Goal: Communication & Community: Answer question/provide support

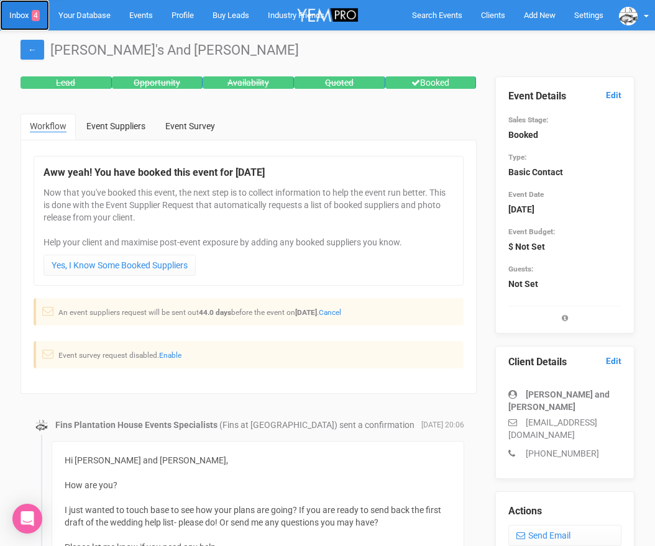
click at [23, 9] on link "Inbox 4" at bounding box center [24, 15] width 49 height 30
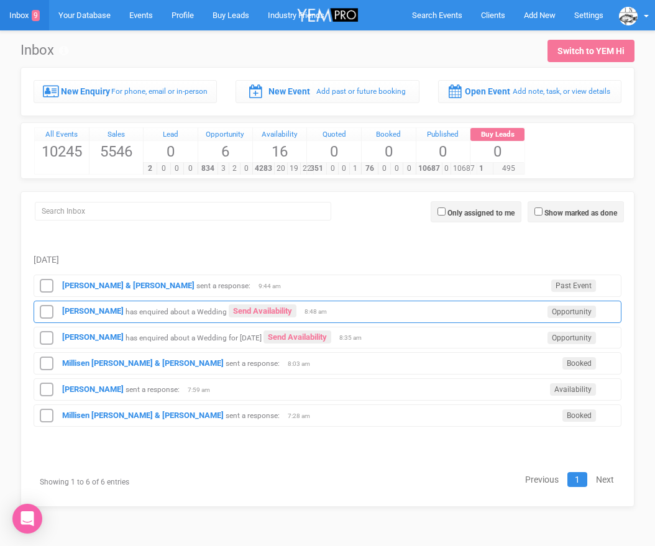
click at [102, 306] on div "annalee wilson has enquired about a Wedding Send Availability Opportunity 8:48 …" at bounding box center [328, 312] width 588 height 22
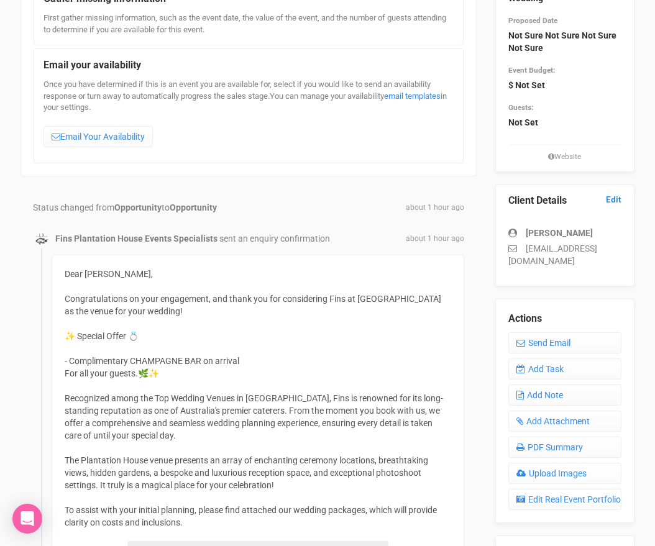
scroll to position [161, 0]
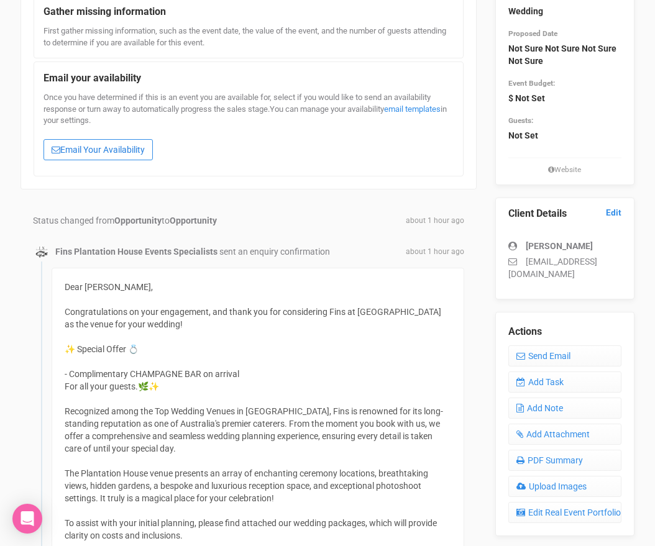
click at [115, 150] on link "Email Your Availability" at bounding box center [97, 149] width 109 height 21
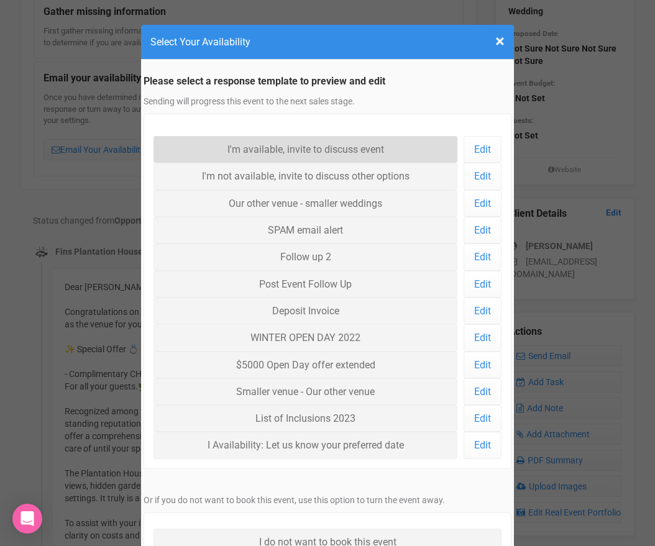
click at [293, 144] on link "I'm available, invite to discuss event" at bounding box center [305, 149] width 304 height 27
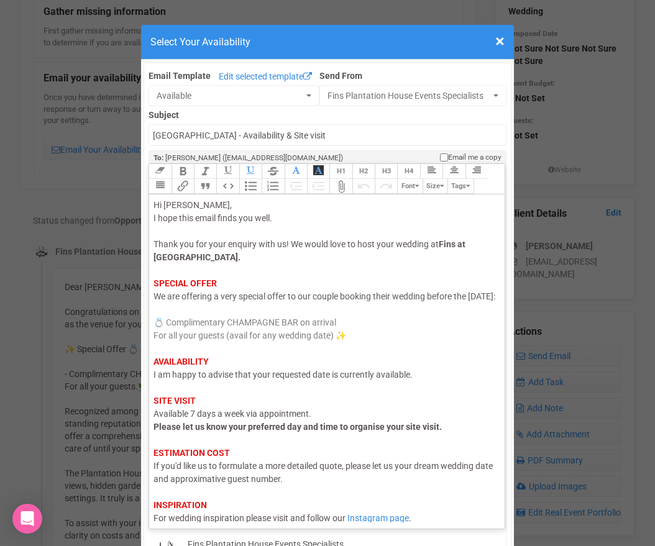
drag, startPoint x: 196, startPoint y: 310, endPoint x: 148, endPoint y: 312, distance: 47.9
click at [148, 312] on div "Link Unlink Bold Italic Strikethrough H1 H2 H3 H4 Link Quote Code Bullets Numbe…" at bounding box center [326, 345] width 357 height 365
click at [176, 380] on span "I am happy to advise that your requested date is currently available." at bounding box center [282, 375] width 259 height 10
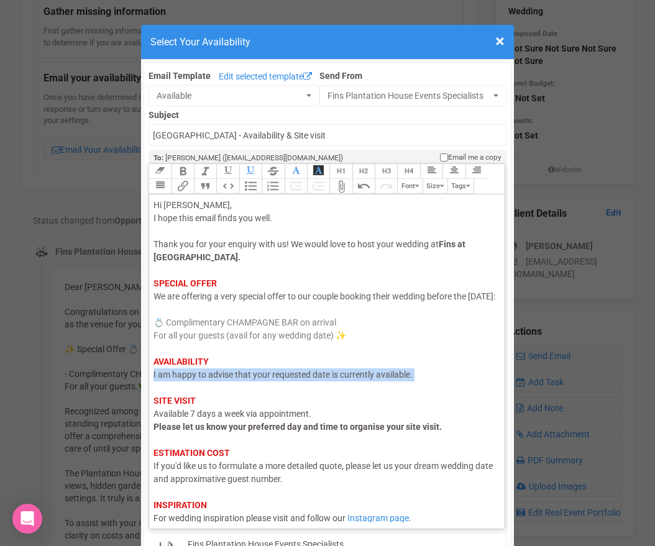
click at [176, 380] on span "I am happy to advise that your requested date is currently available." at bounding box center [282, 375] width 259 height 10
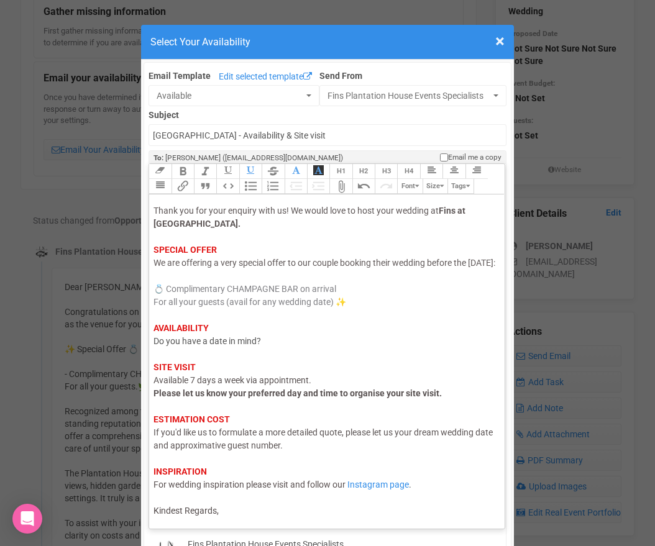
click at [217, 513] on span "Kindest Regards," at bounding box center [185, 511] width 65 height 10
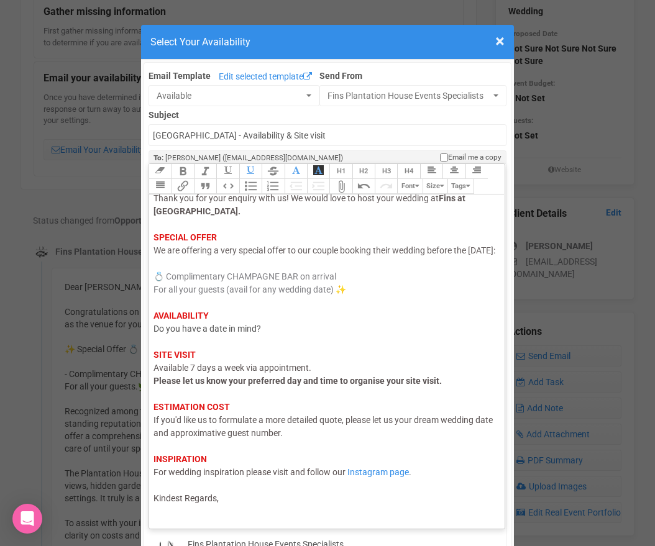
scroll to position [53, 0]
type trix-editor "<div><span style="color: rgb(95, 88, 88);">Hi Annalee,</span><br><span style="c…"
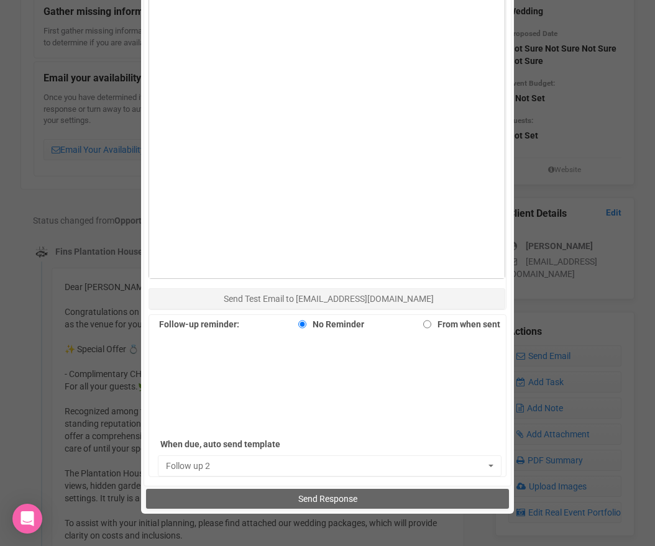
scroll to position [805, 0]
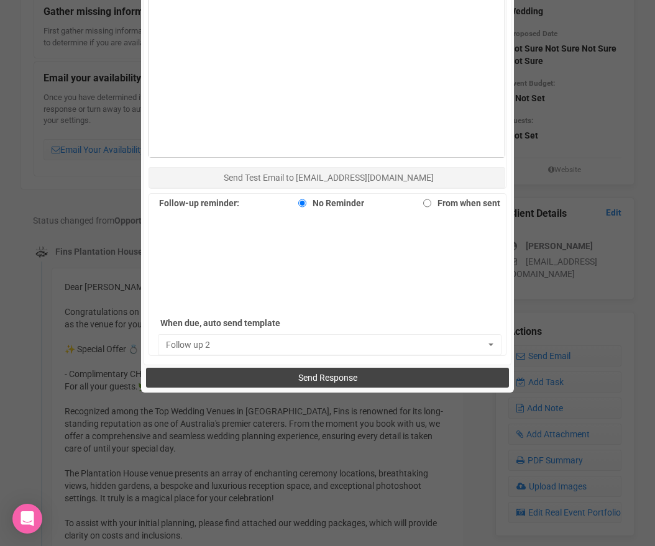
click at [286, 387] on button "Send Response" at bounding box center [327, 378] width 362 height 20
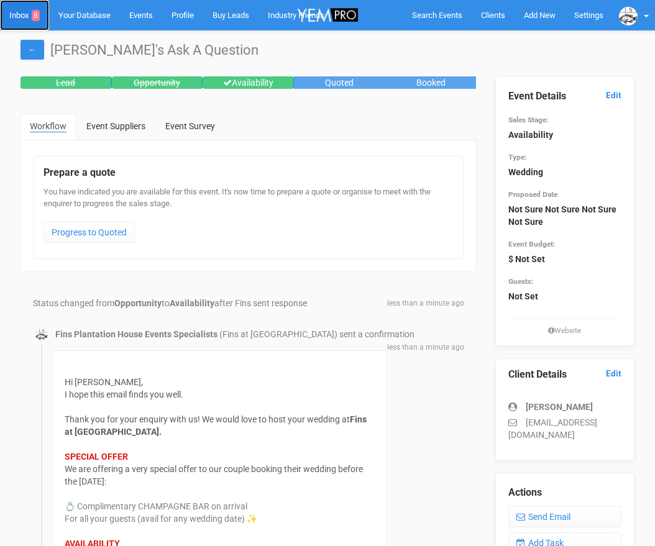
click at [17, 15] on link "Inbox 8" at bounding box center [24, 15] width 49 height 30
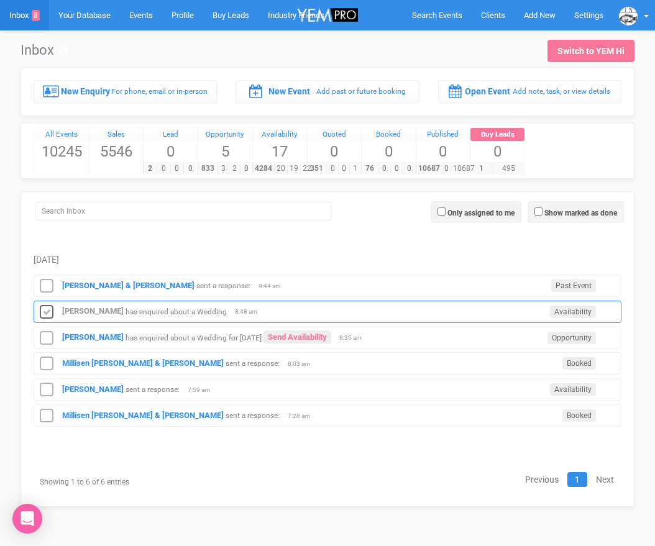
click at [47, 306] on icon at bounding box center [46, 312] width 19 height 16
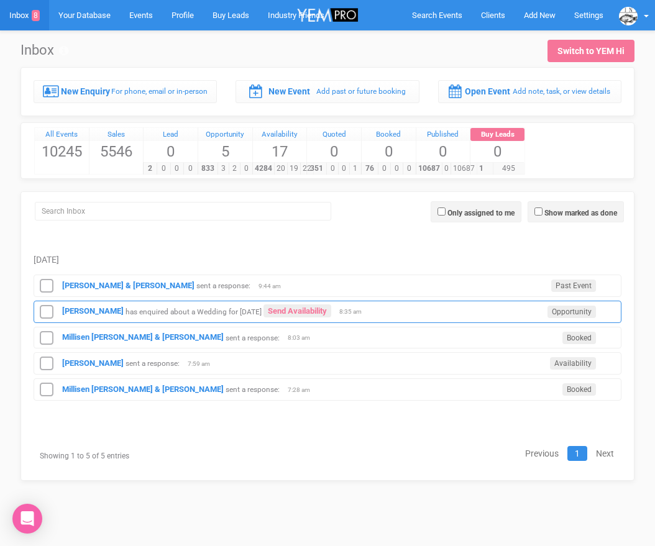
click at [71, 306] on div "[PERSON_NAME] has enquired about a Wedding for [DATE] Send Availability Opportu…" at bounding box center [328, 312] width 588 height 22
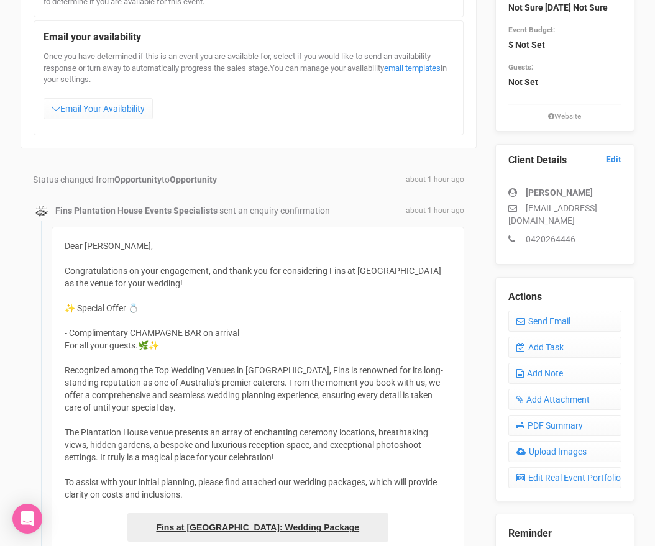
scroll to position [185, 0]
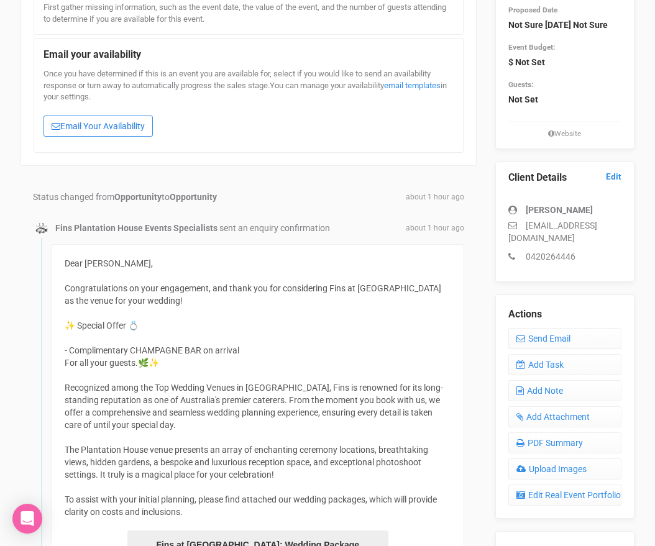
click at [74, 132] on link "Email Your Availability" at bounding box center [97, 126] width 109 height 21
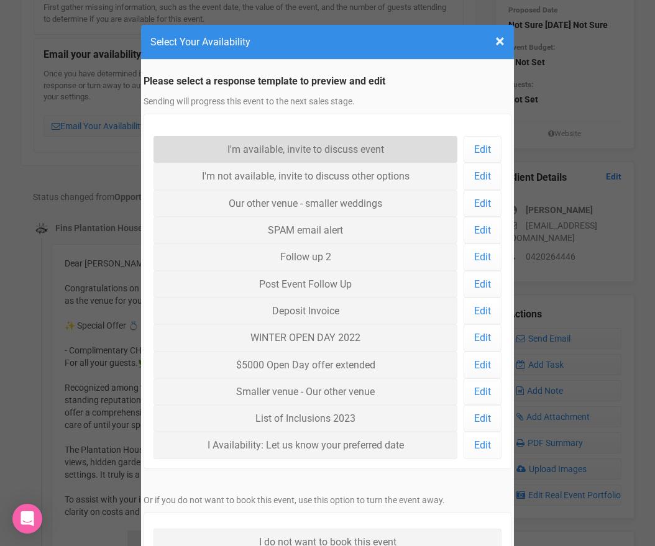
click at [204, 146] on link "I'm available, invite to discuss event" at bounding box center [305, 149] width 304 height 27
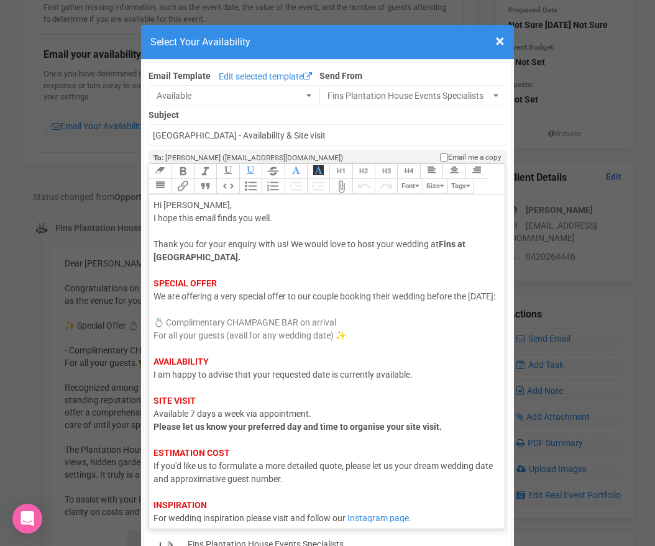
drag, startPoint x: 196, startPoint y: 309, endPoint x: 155, endPoint y: 309, distance: 40.4
click at [155, 301] on span "We are offering a very special offer to our couple booking their wedding before…" at bounding box center [324, 296] width 342 height 10
click at [185, 380] on span "I am happy to advise that your requested date is currently available." at bounding box center [282, 375] width 259 height 10
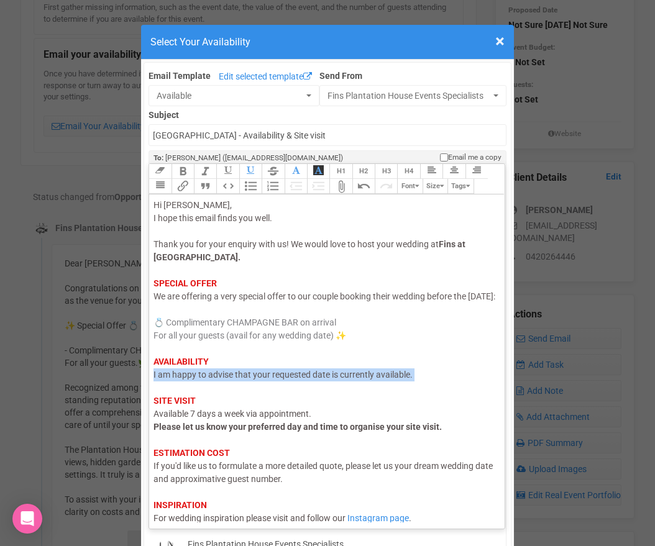
click at [185, 380] on span "I am happy to advise that your requested date is currently available." at bounding box center [282, 375] width 259 height 10
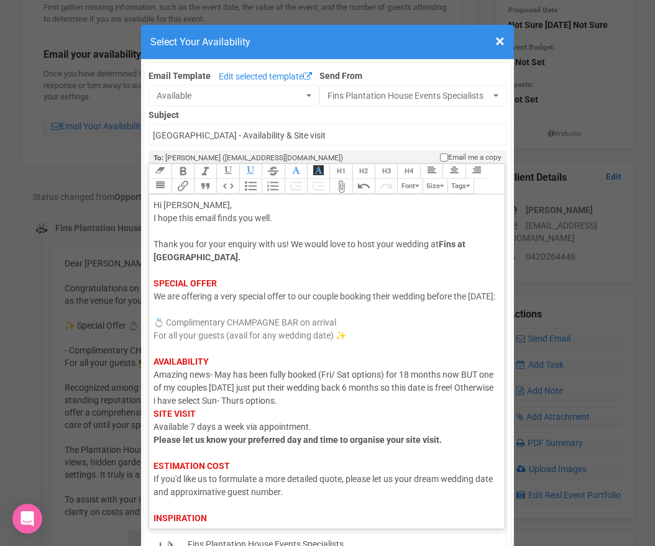
click at [331, 419] on div "Hi [PERSON_NAME], I hope this email finds you well. Thank you for your enquiry …" at bounding box center [324, 381] width 342 height 365
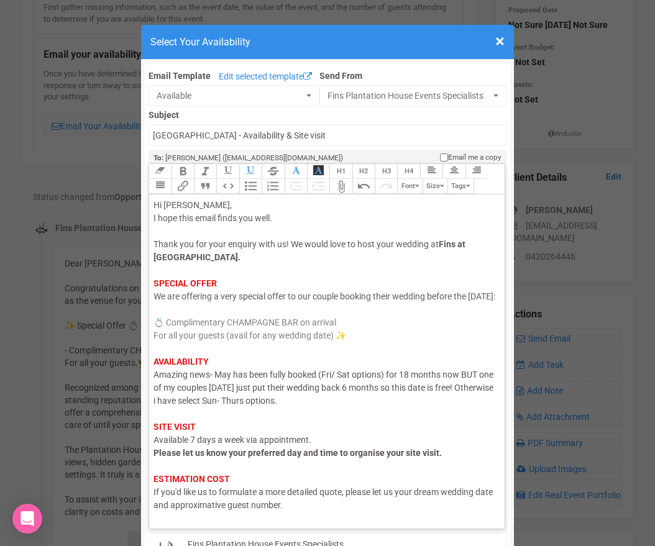
scroll to position [72, 0]
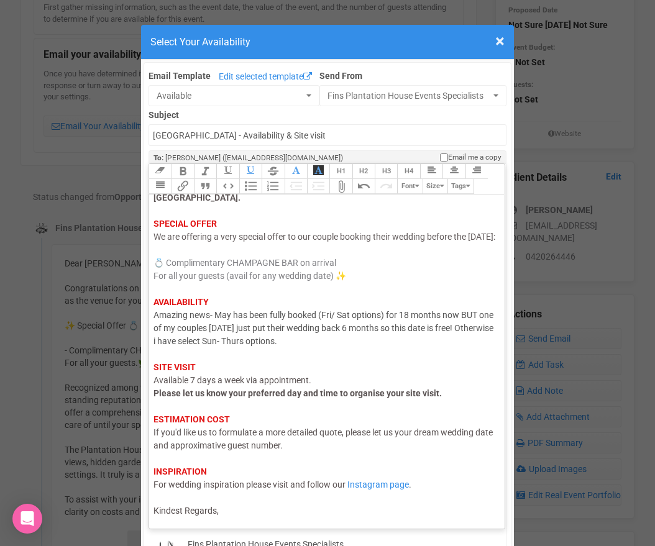
click at [288, 521] on trix-editor "Hi [PERSON_NAME], I hope this email finds you well. Thank you for your enquiry …" at bounding box center [326, 357] width 355 height 327
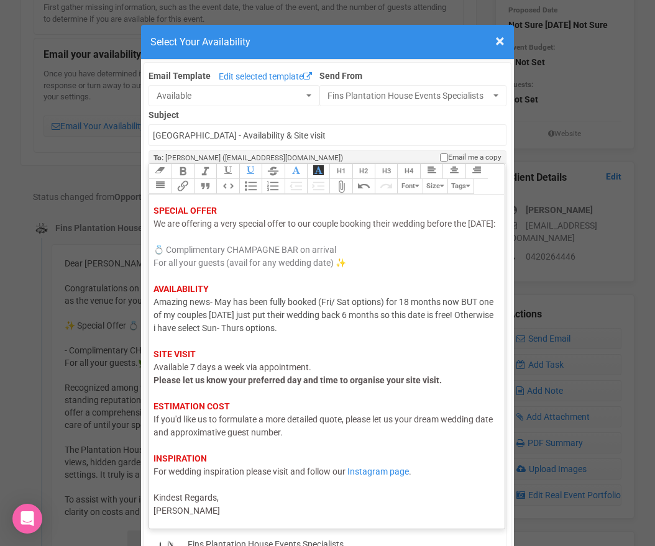
scroll to position [85, 0]
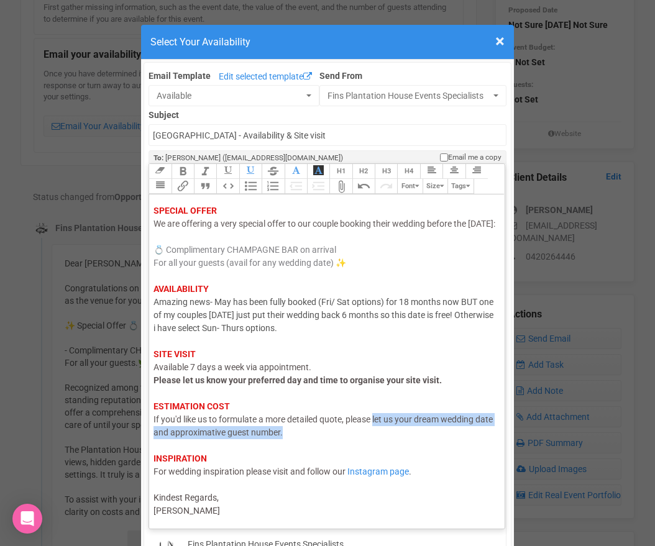
drag, startPoint x: 304, startPoint y: 432, endPoint x: 375, endPoint y: 424, distance: 70.7
click at [375, 424] on div "Hi [PERSON_NAME], I hope this email finds you well. Thank you for your enquiry …" at bounding box center [324, 321] width 342 height 391
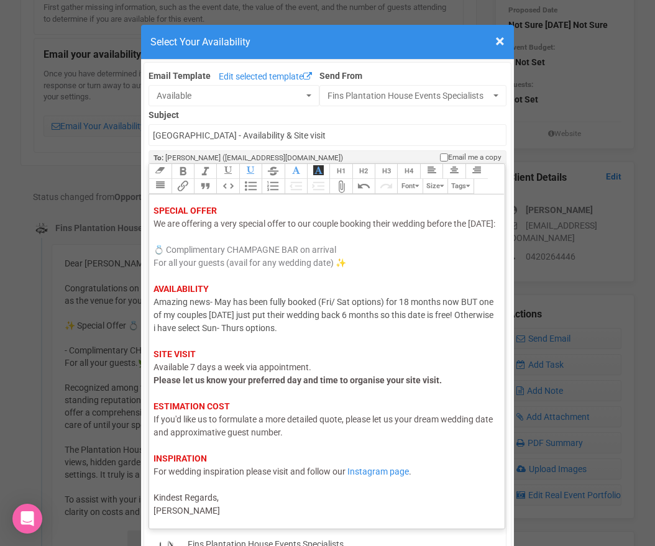
scroll to position [72, 0]
type trix-editor "<div><span style="color: rgb(95, 88, 88);">Hi [PERSON_NAME],</span><br><span st…"
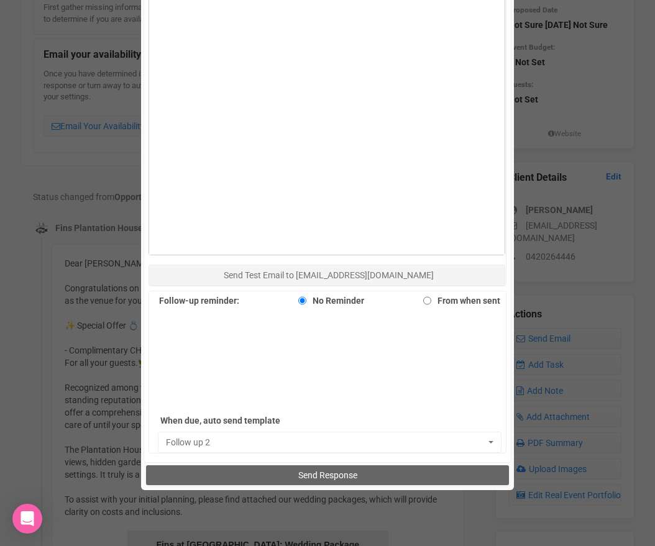
scroll to position [755, 0]
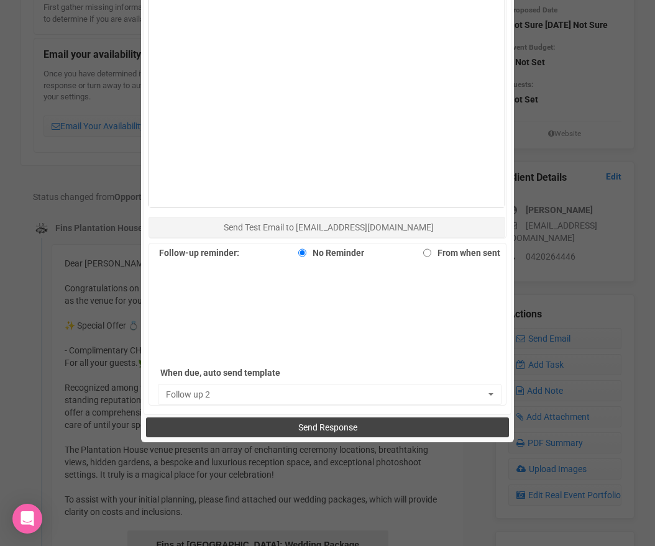
click at [375, 434] on button "Send Response" at bounding box center [327, 427] width 362 height 20
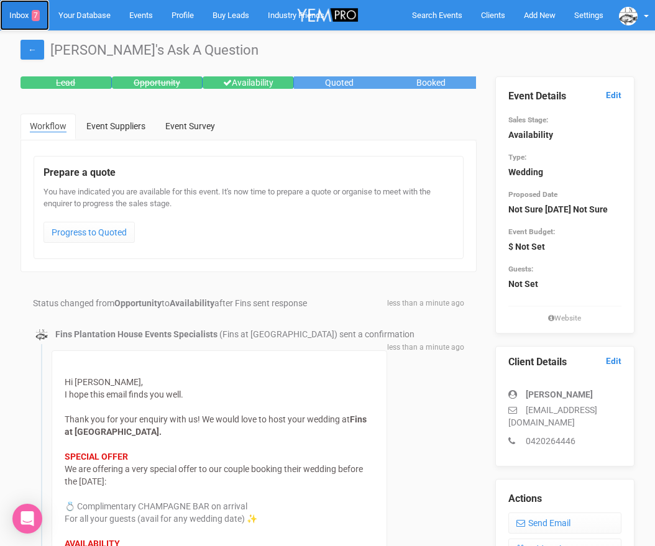
click at [10, 12] on link "Inbox 7" at bounding box center [24, 15] width 49 height 30
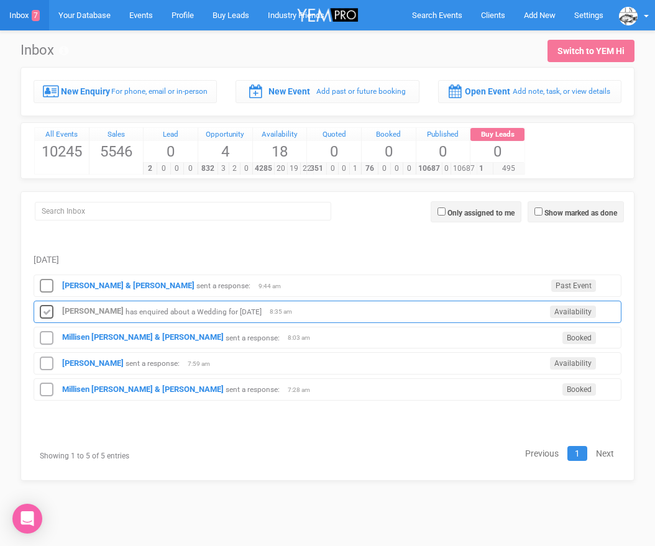
click at [45, 308] on icon at bounding box center [46, 312] width 19 height 16
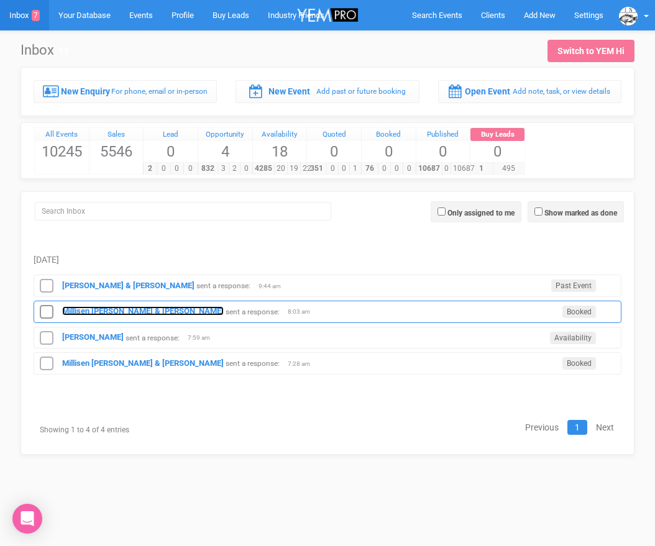
click at [70, 312] on strong "Millisen [PERSON_NAME] & [PERSON_NAME]" at bounding box center [143, 310] width 162 height 9
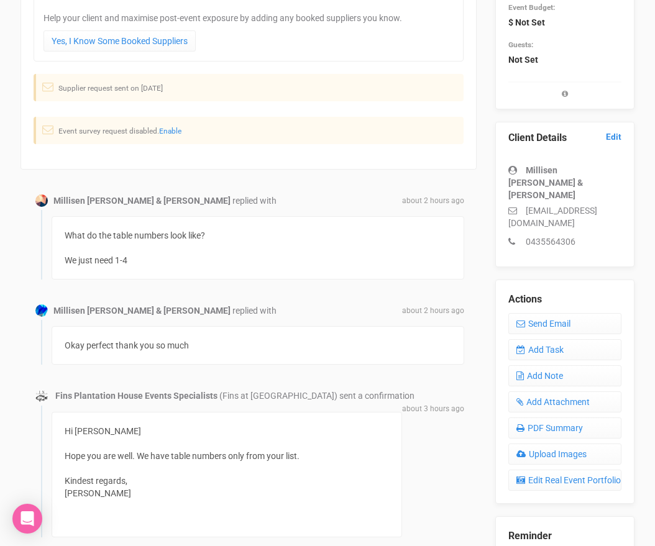
scroll to position [278, 0]
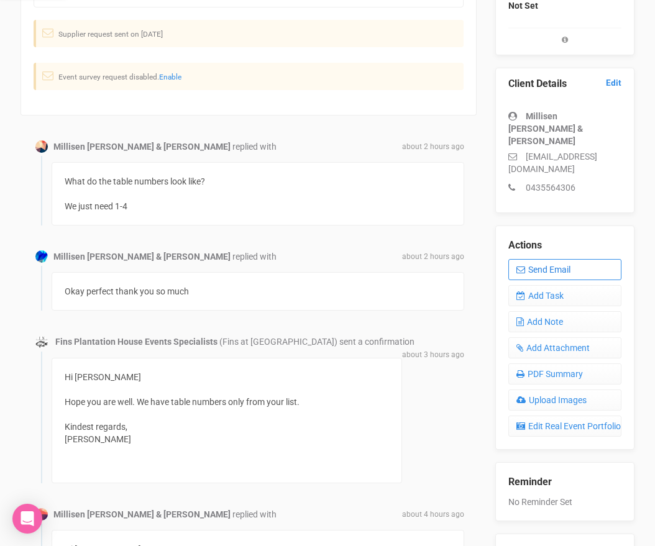
click at [549, 260] on link "Send Email" at bounding box center [565, 269] width 114 height 21
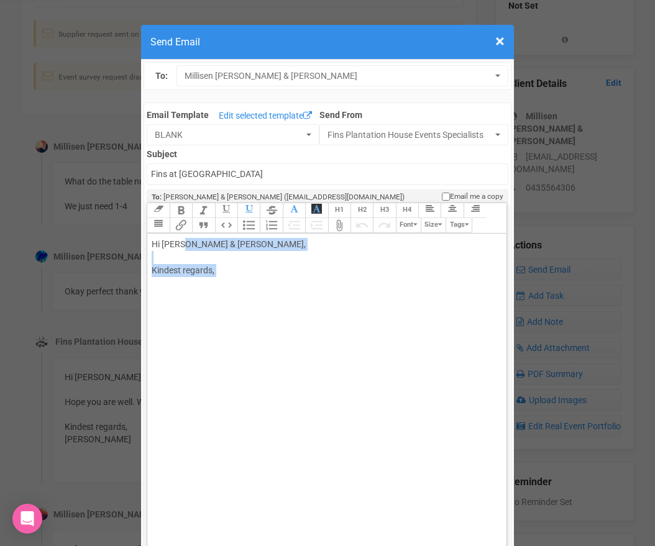
drag, startPoint x: 298, startPoint y: 280, endPoint x: 181, endPoint y: 240, distance: 123.0
click at [180, 240] on div "Hi Millisen Nyssen & Harrison Fraser, Kindest regards," at bounding box center [324, 270] width 345 height 65
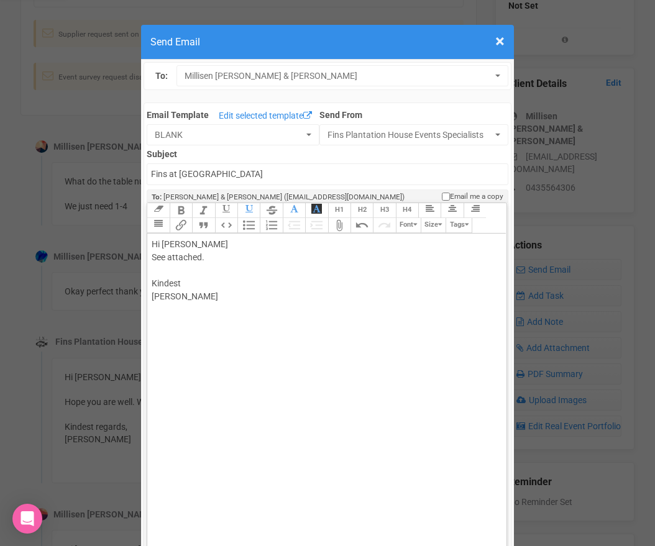
click at [188, 244] on div "Hi Milly See attached. Kindest Morgan" at bounding box center [324, 277] width 345 height 78
type trix-editor "<div>Hi Milly<br><br>See attached.<br><br>Kindest<br>Morgan<br><br></div>"
click at [186, 329] on trix-editor "Hi Milly See attached. Kindest Morgan" at bounding box center [326, 397] width 358 height 327
click at [389, 230] on trix-toolbar "Link Unlink Bold Italic Strikethrough H1 H2 H3 H4 Link Quote Code Bullets Numbe…" at bounding box center [326, 218] width 358 height 30
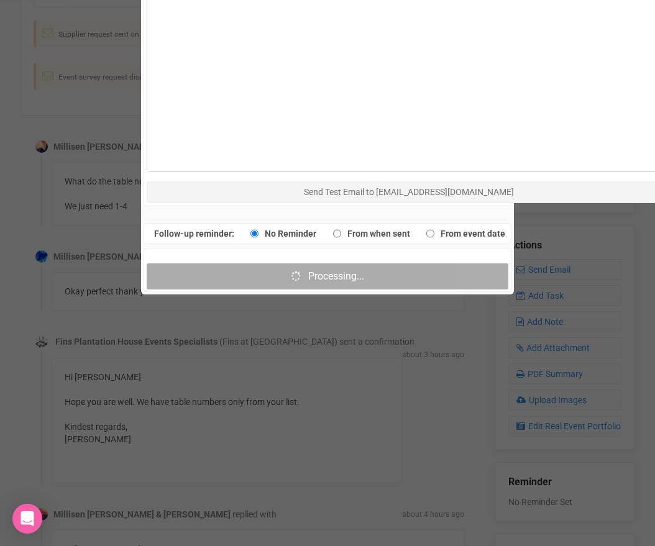
scroll to position [857, 0]
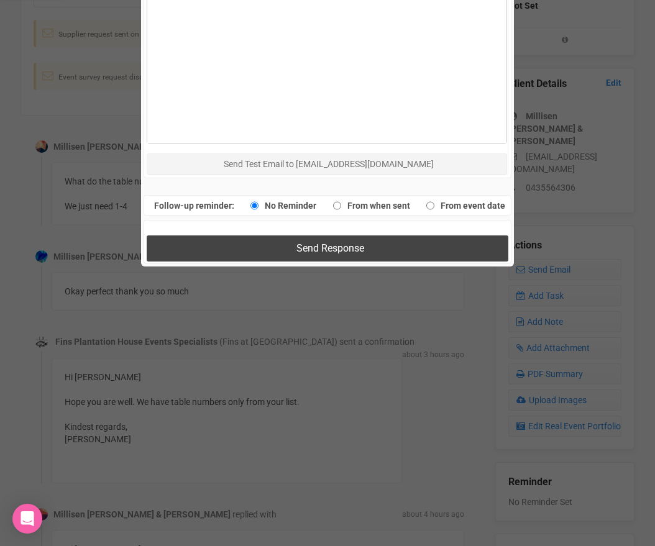
click at [218, 249] on button "Send Response" at bounding box center [327, 247] width 361 height 25
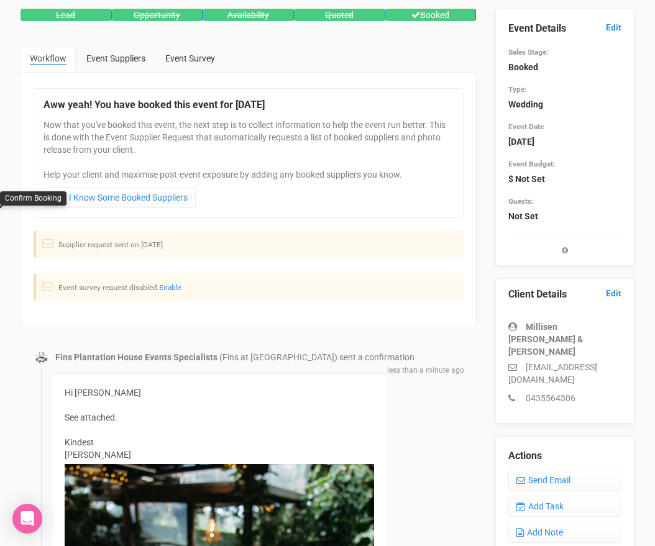
scroll to position [0, 0]
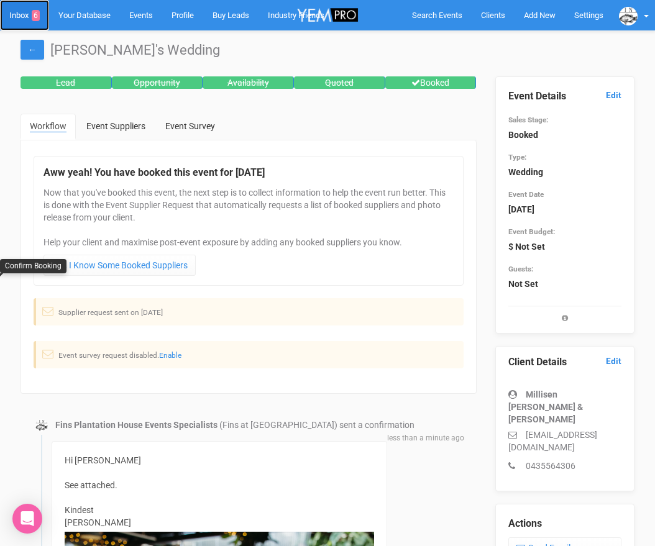
click at [19, 21] on link "Inbox 6" at bounding box center [24, 15] width 49 height 30
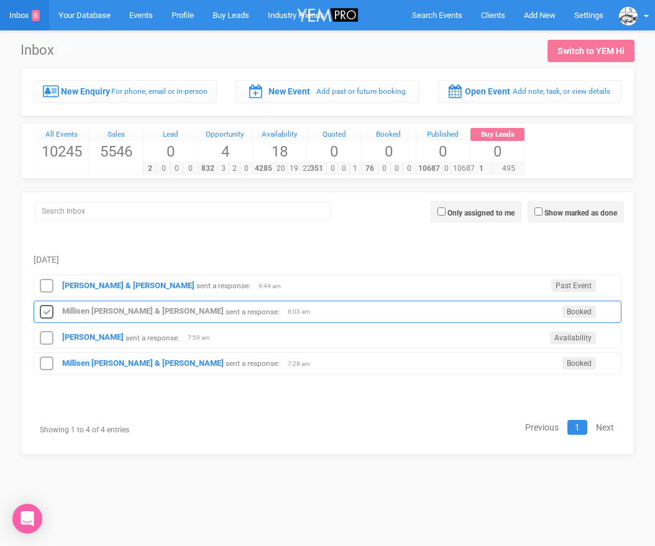
click at [50, 308] on icon at bounding box center [46, 312] width 19 height 16
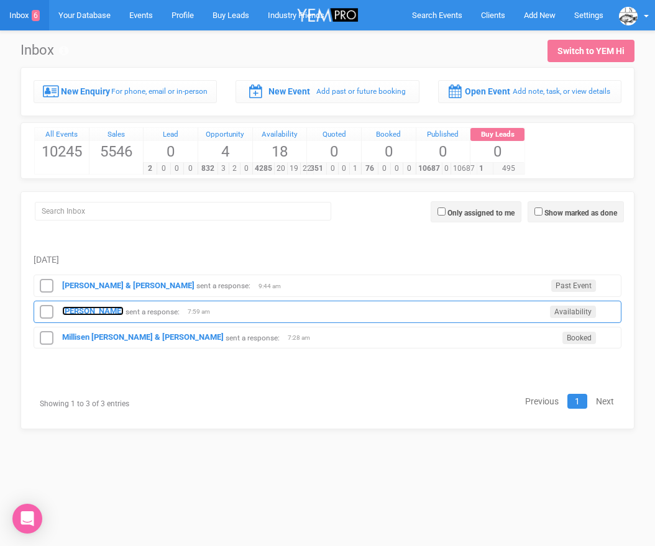
click at [73, 312] on strong "[PERSON_NAME]" at bounding box center [93, 310] width 62 height 9
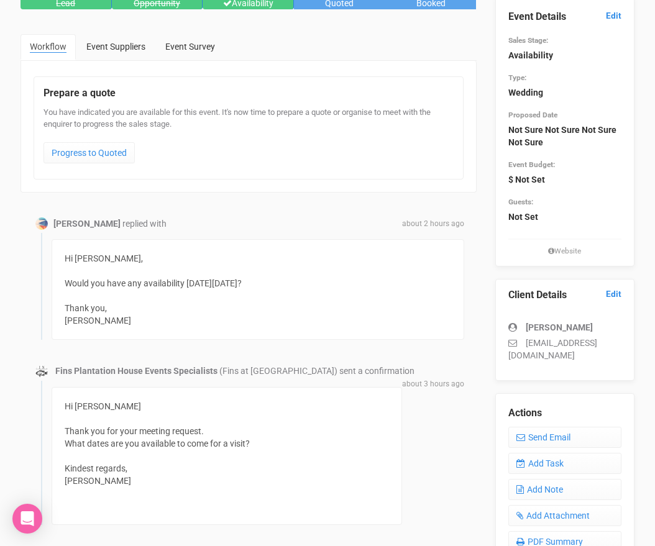
scroll to position [81, 0]
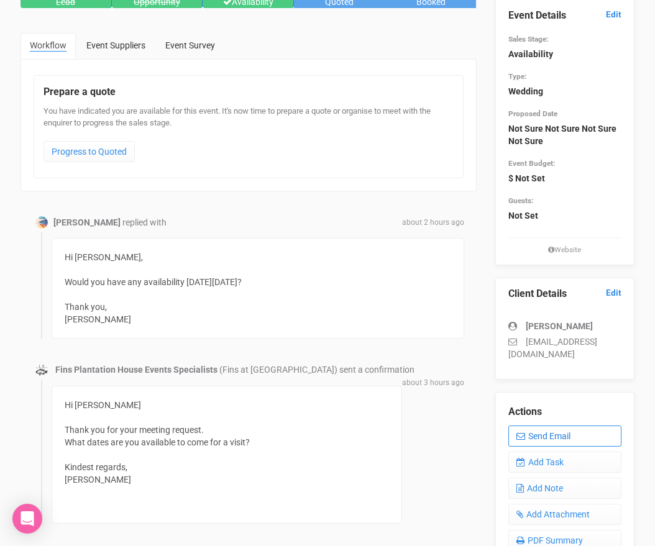
click at [522, 430] on link "Send Email" at bounding box center [565, 436] width 114 height 21
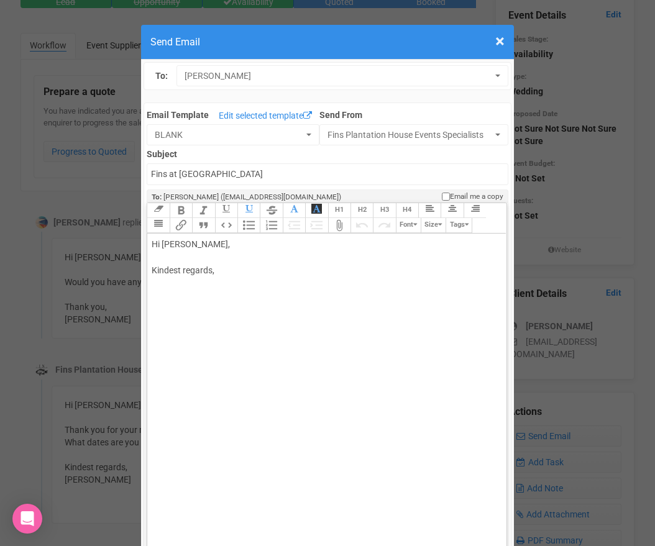
drag, startPoint x: 193, startPoint y: 244, endPoint x: 225, endPoint y: 245, distance: 32.3
click at [225, 245] on div "Hi Sophie O'Meara, Kindest regards," at bounding box center [324, 270] width 345 height 65
click at [270, 312] on div "Hi Sophie There is a wedding this date so i can only offer the morning between …" at bounding box center [324, 290] width 345 height 104
type trix-editor "<div>Hi Sophie&nbsp;<br><br>There is a wedding this date so i can only offer th…"
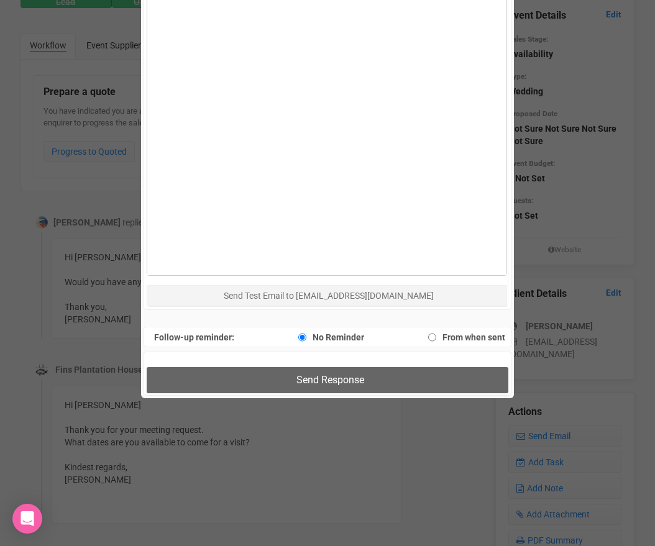
scroll to position [782, 0]
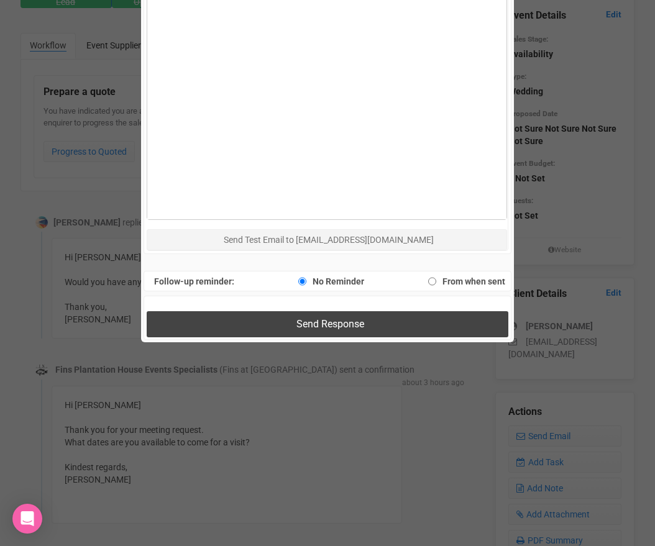
click at [275, 324] on button "Send Response" at bounding box center [327, 323] width 361 height 25
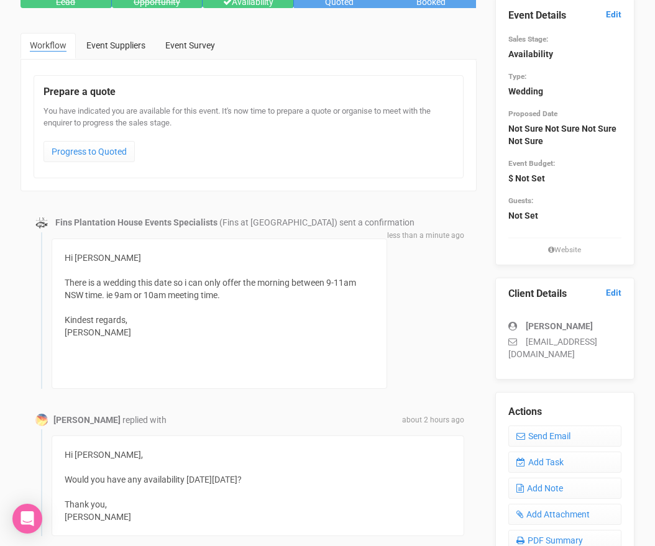
scroll to position [0, 0]
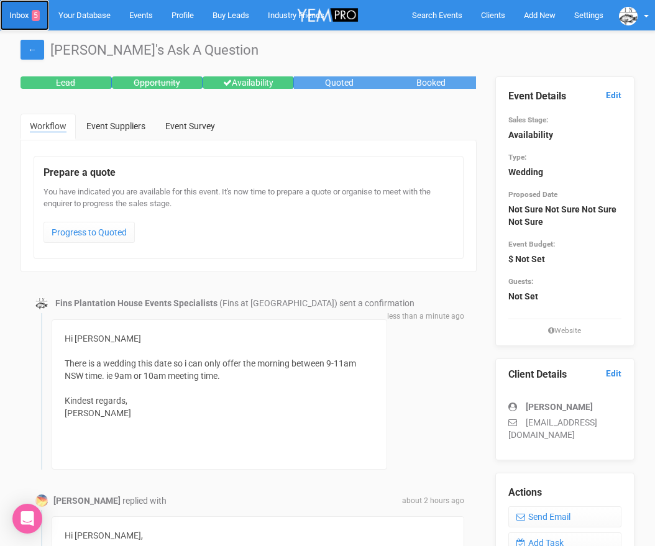
click at [27, 14] on link "Inbox 5" at bounding box center [24, 15] width 49 height 30
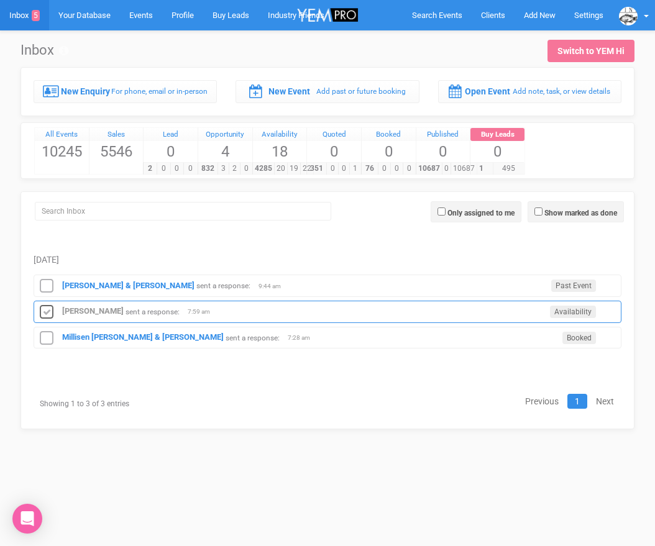
click at [52, 309] on icon at bounding box center [46, 312] width 19 height 16
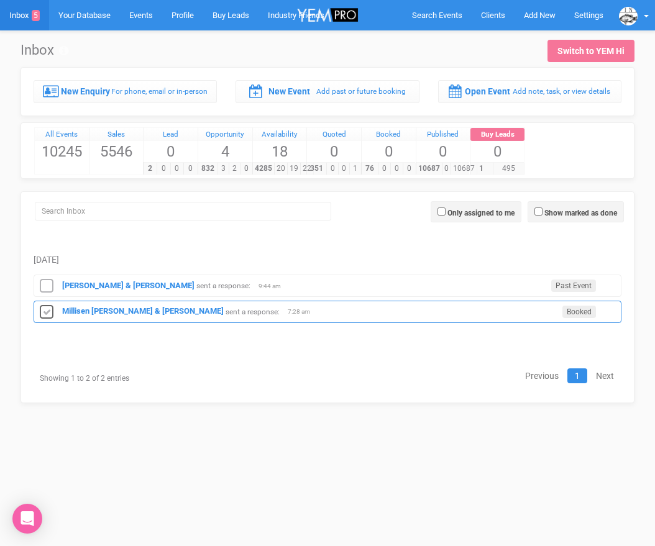
click at [46, 310] on icon at bounding box center [46, 312] width 19 height 16
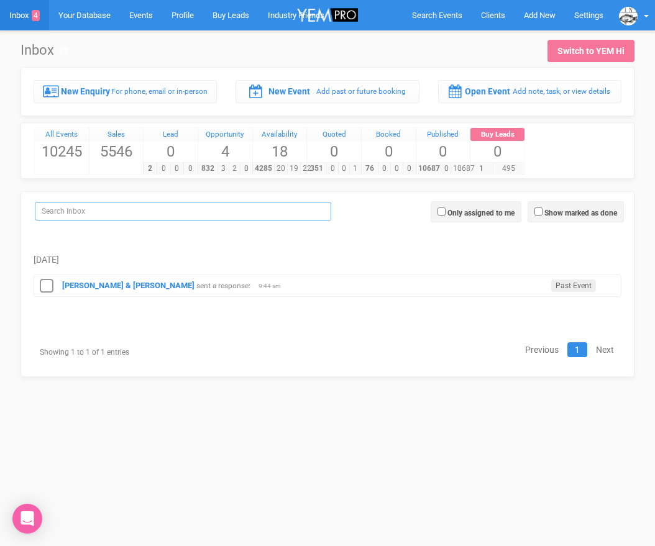
click at [80, 209] on input "search" at bounding box center [183, 211] width 296 height 19
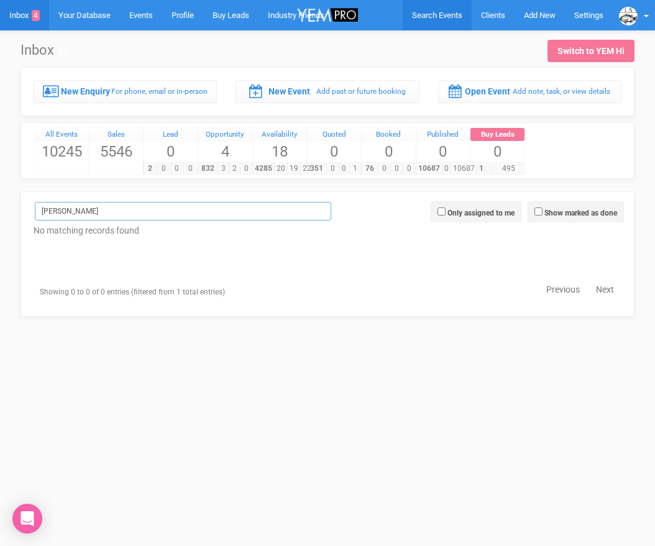
type input "Selena"
click at [439, 14] on span "Search Events" at bounding box center [437, 15] width 50 height 9
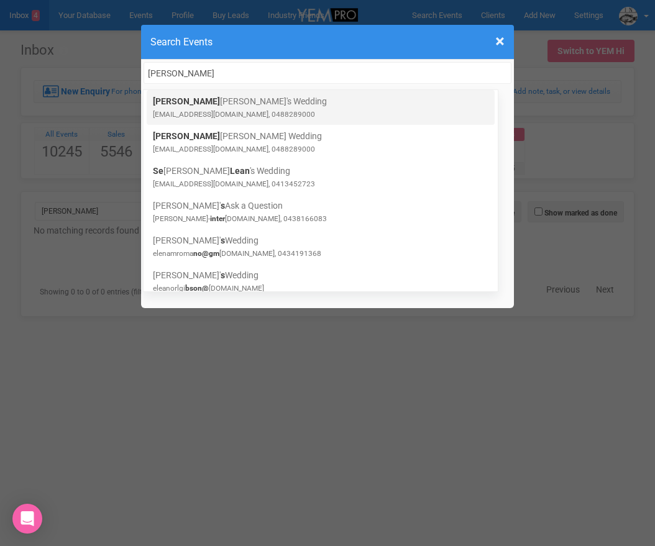
type input "selena"
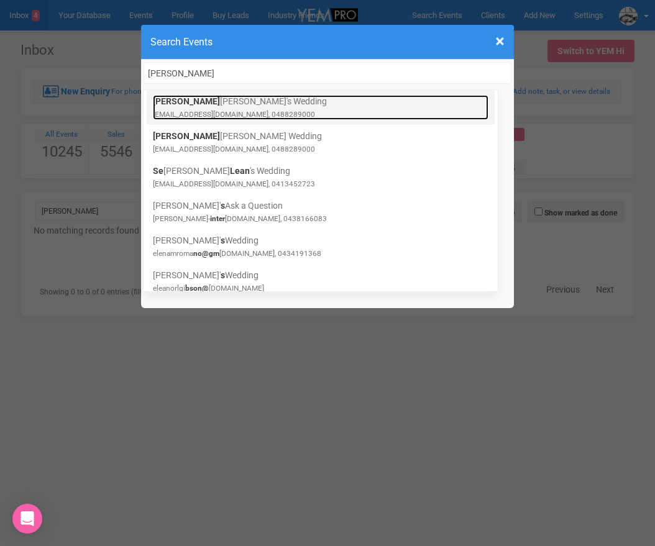
click at [260, 103] on link "Selena Mirdoch's Wedding murdoch_23@hotmail.com, 0488289000" at bounding box center [320, 107] width 335 height 25
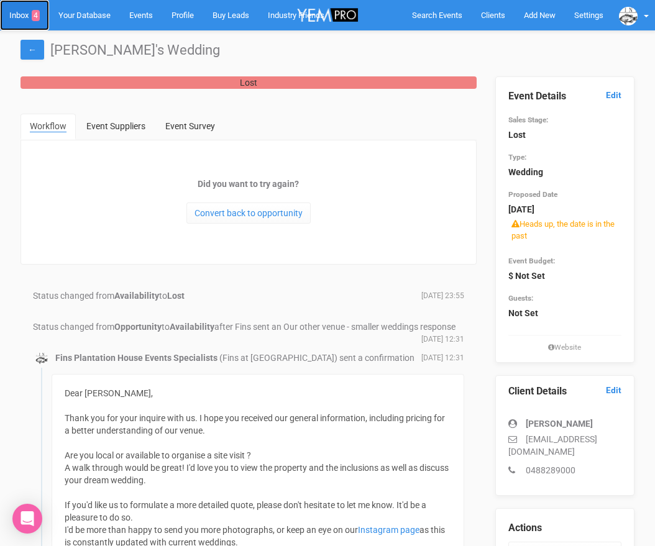
click at [15, 7] on link "Inbox 4" at bounding box center [24, 15] width 49 height 30
